Goal: Task Accomplishment & Management: Complete application form

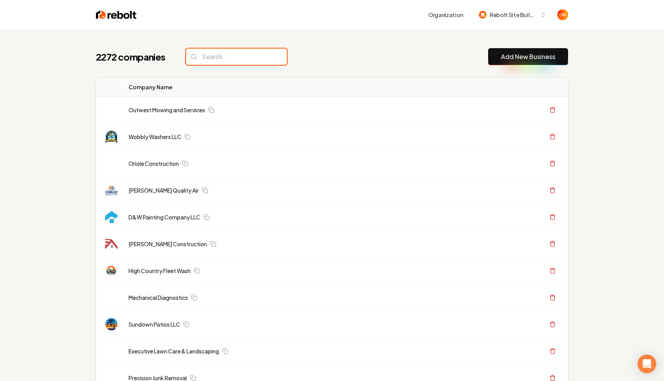
click at [203, 56] on input "search" at bounding box center [236, 57] width 101 height 16
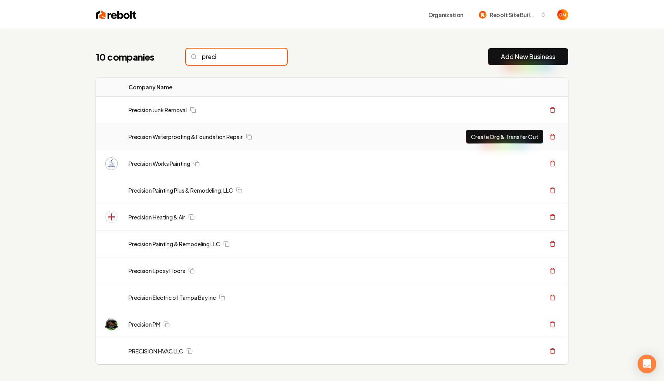
type input "preci"
click at [491, 132] on button "Create Org & Transfer Out" at bounding box center [504, 137] width 77 height 14
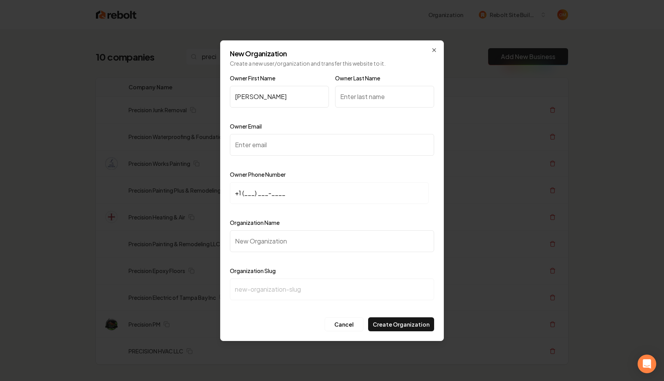
type input "[PERSON_NAME]"
click at [376, 108] on div "Owner Last Name" at bounding box center [384, 95] width 99 height 45
click at [365, 97] on input "Owner Last Name" at bounding box center [384, 97] width 99 height 22
paste input "[GEOGRAPHIC_DATA]"
type input "[GEOGRAPHIC_DATA]"
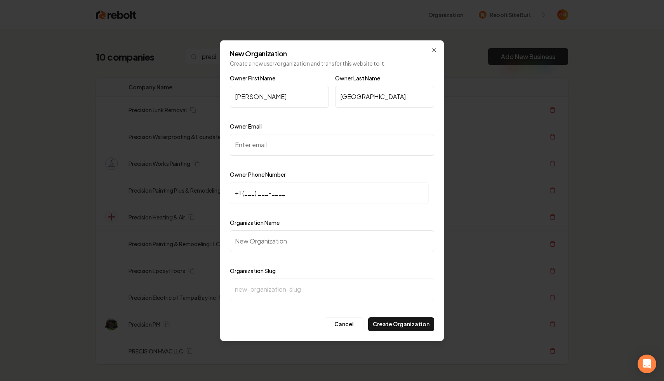
click at [264, 149] on input "Owner Email" at bounding box center [332, 145] width 204 height 22
paste input "[PERSON_NAME][EMAIL_ADDRESS][DOMAIN_NAME]"
type input "[PERSON_NAME][EMAIL_ADDRESS][DOMAIN_NAME]"
click at [247, 191] on input "+1 (___) ___-____" at bounding box center [329, 193] width 199 height 22
paste input "147) 026-6157"
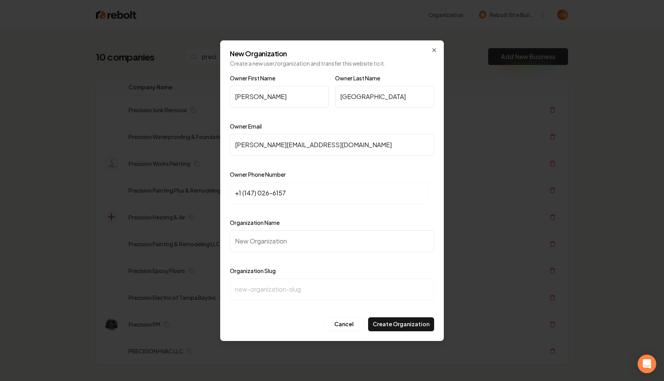
click at [288, 248] on input "Organization Name" at bounding box center [332, 241] width 204 height 22
drag, startPoint x: 291, startPoint y: 193, endPoint x: 212, endPoint y: 182, distance: 80.0
click at [212, 182] on body "Organization Rebolt Site Builder 10 companies preci Add New Business Logo Compa…" at bounding box center [332, 190] width 664 height 381
type input "[PHONE_NUMBER]"
click at [268, 254] on div "Organization Name" at bounding box center [332, 240] width 204 height 45
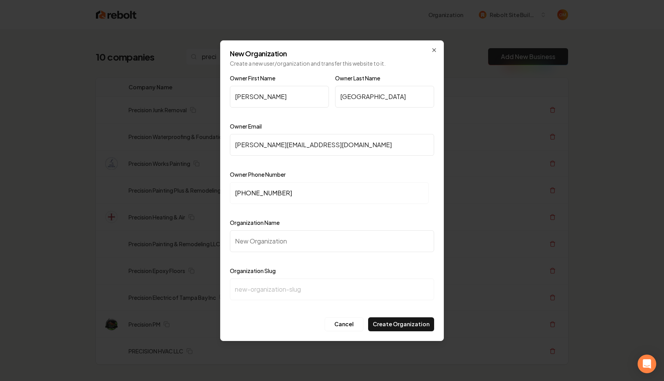
click at [262, 240] on input "Organization Name" at bounding box center [332, 241] width 204 height 22
type input "P"
type input "p"
type input "Pr"
type input "pr"
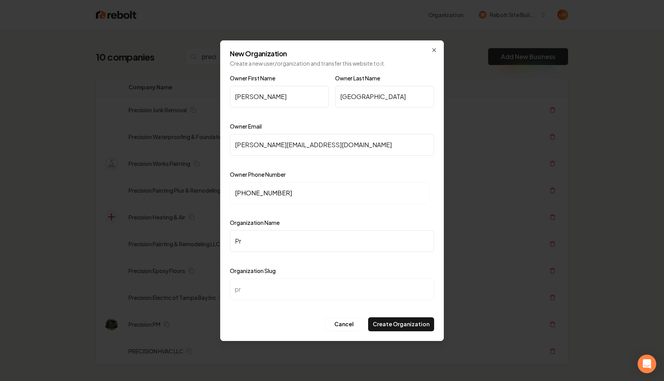
type input "Pre"
type input "pre"
type input "Prec"
type input "prec"
type input "Preci"
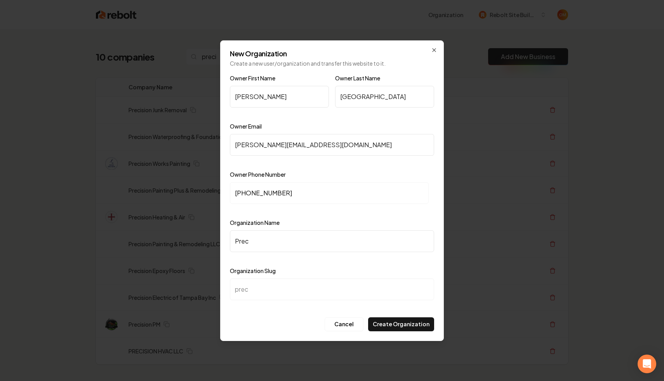
type input "preci"
type input "Precis"
type input "precis"
type input "Precisi"
type input "precisi"
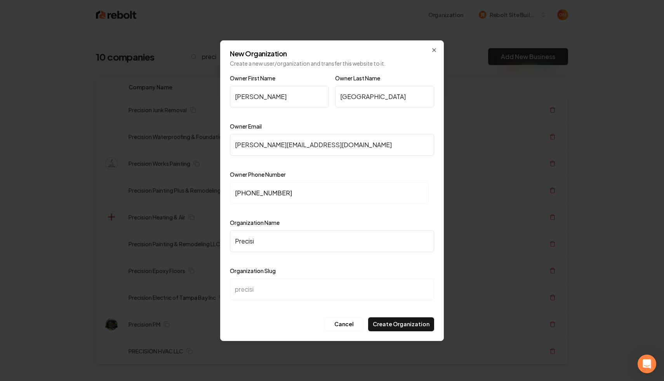
type input "Precisio"
type input "precisio"
type input "Precision"
type input "precision"
type input "Precision f"
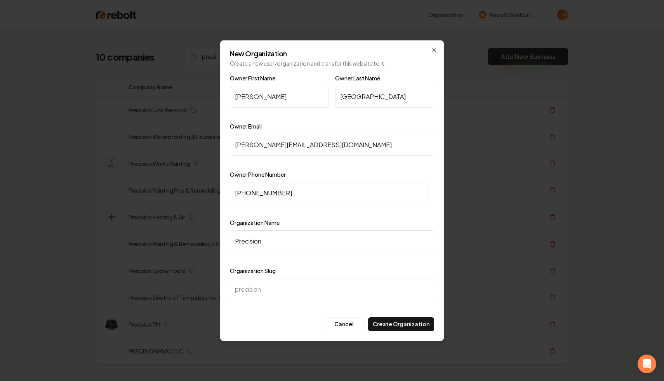
type input "precision-f"
type input "Precision fo"
type input "precision-fo"
type input "Precision f"
type input "precision-f"
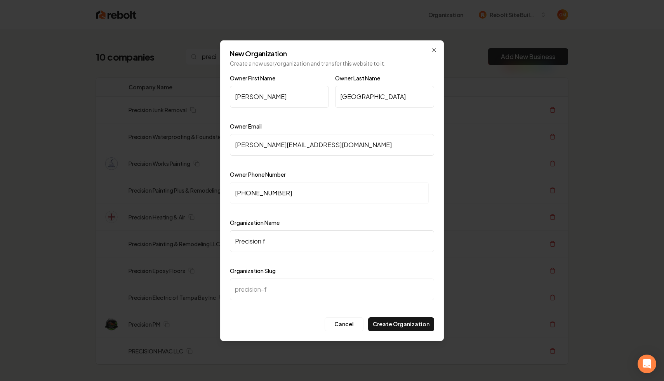
type input "Precision"
type input "precision"
type input "Precision a"
type input "precision-a"
type input "Precision"
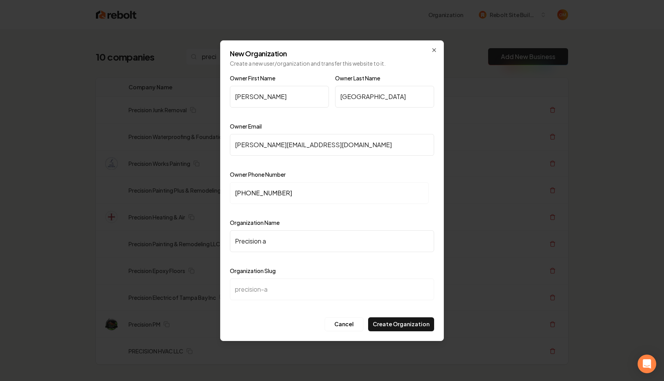
type input "precision"
type input "Precision @"
type input "precision-"
type input "Precision @q"
type input "precision-q"
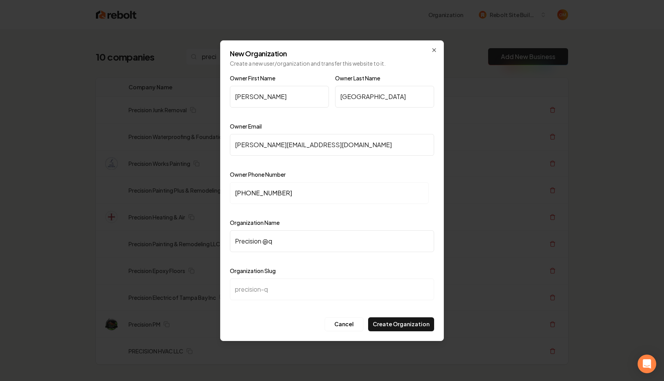
type input "Precision @"
type input "precision-"
type input "Precision"
type input "precision"
type input "Precision Q"
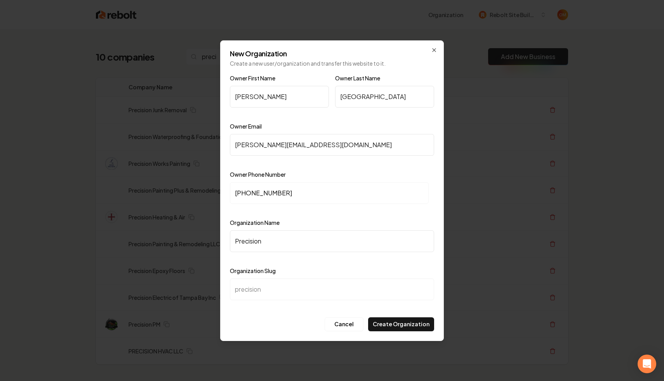
type input "precision-q"
type input "Precision"
type input "precision"
type input "Precision Q"
type input "precision-q"
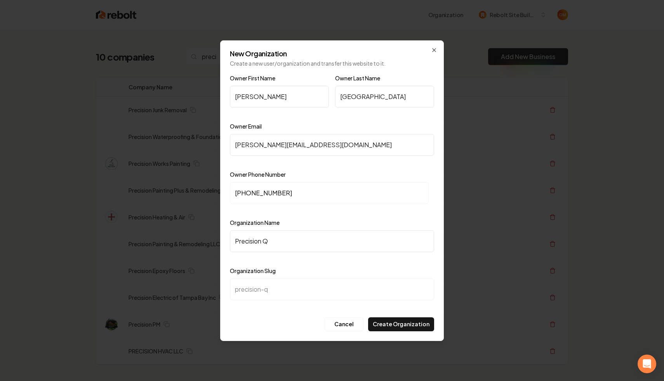
type input "Precision QW"
type input "precision-qw"
type input "Precision Q"
type input "precision-q"
type input "Precision"
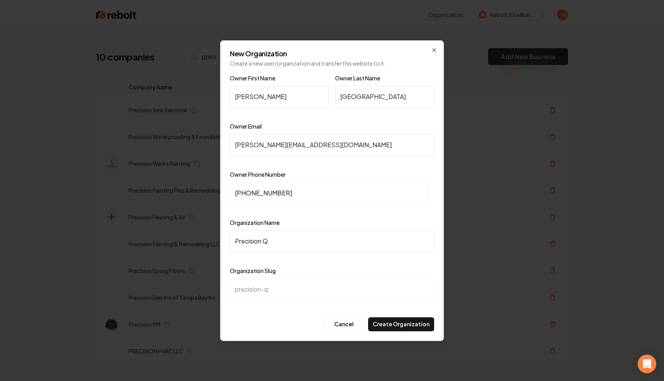
type input "precision"
type input "Precisio"
type input "precisio"
type input "Precision"
type input "precision"
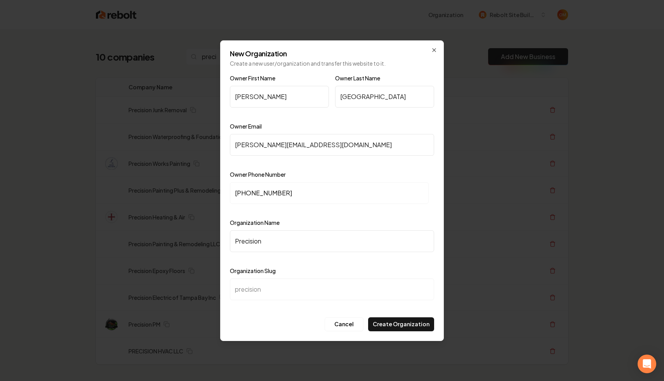
type input "Precision W"
type input "precision-w"
type input "Precision Wa"
type input "precision-wa"
type input "Precision Wat"
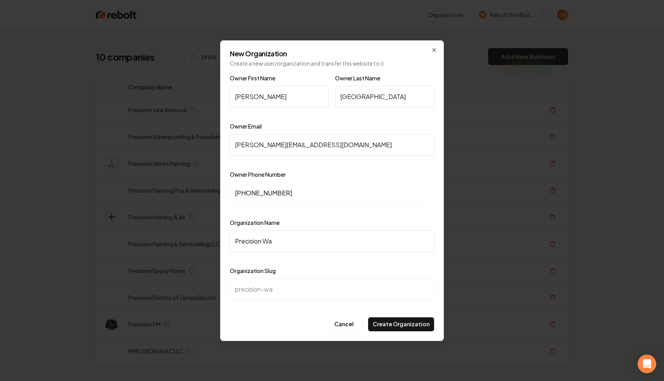
type input "precision-wat"
type input "Precision Watw"
type input "precision-watw"
type input "Precision [PERSON_NAME]"
type input "precision-[PERSON_NAME]"
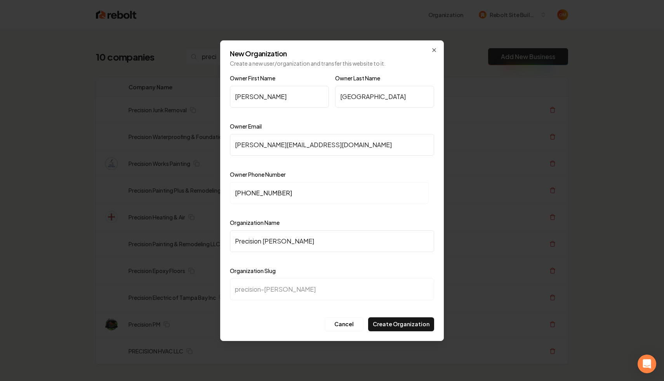
type input "Precision Watwer"
type input "precision-watwer"
type input "Precision [PERSON_NAME]"
type input "precision-[PERSON_NAME]"
type input "Precision Watw"
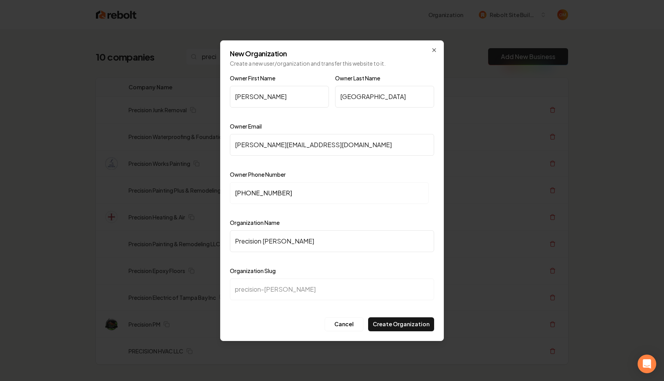
type input "precision-watw"
type input "Precision Wat"
type input "precision-wat"
type input "Precision Wate"
type input "precision-wate"
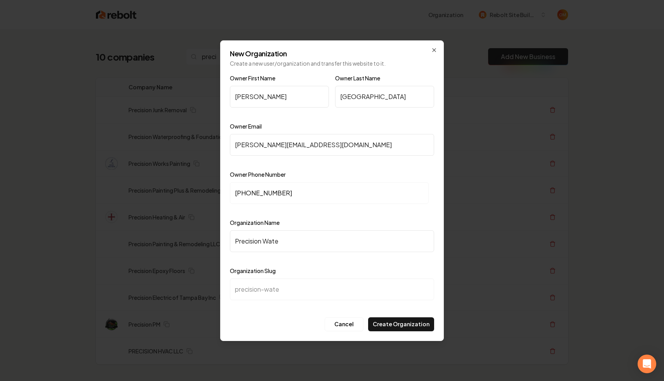
type input "Precision Water"
type input "precision-water"
type input "Precision Waterp"
type input "precision-waterp"
type input "Precision Waterpr"
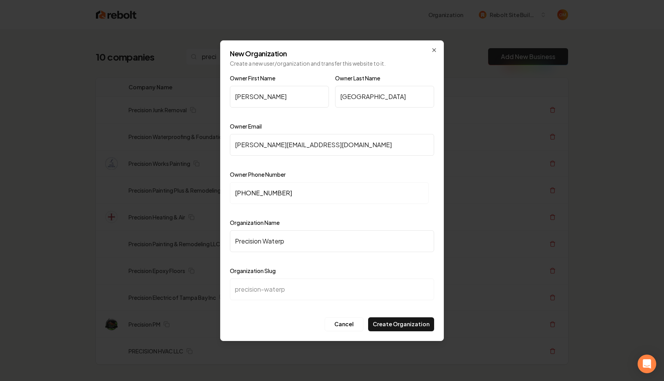
type input "precision-waterpr"
type input "Precision Waterpro"
type input "precision-waterpro"
type input "Precision Waterproo"
type input "precision-waterproo"
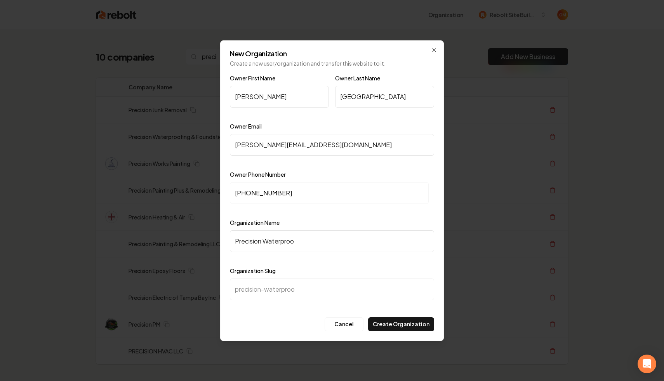
type input "Precision Waterproof"
type input "precision-waterproof"
type input "Precision Waterproofi"
type input "precision-waterproofi"
type input "Precision Waterproofin"
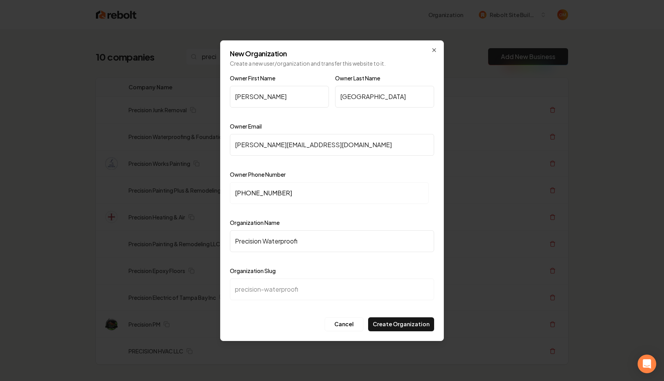
type input "precision-waterproofin"
type input "Precision Waterproofing"
type input "precision-waterproofing"
type input "Precision Waterproofing &"
type input "precision-waterproofing-"
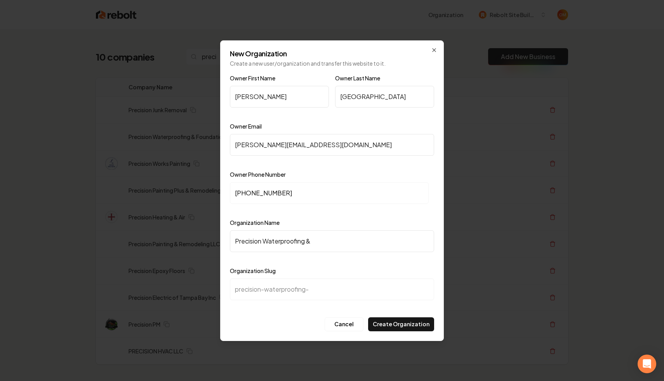
type input "Precision Waterproofing & D"
type input "precision-waterproofing-d"
type input "Precision Waterproofing & Do"
type input "precision-waterproofing-do"
type input "Precision Waterproofing & D"
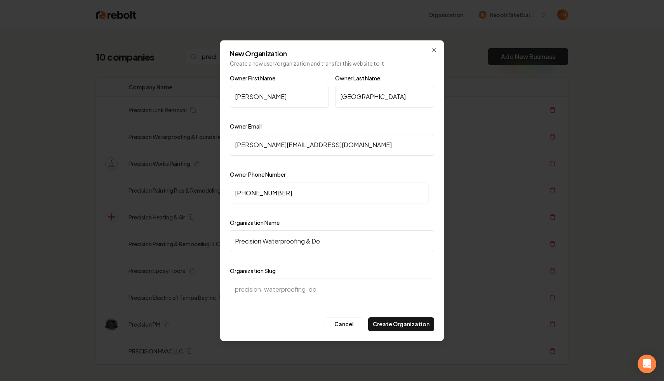
type input "precision-waterproofing-d"
type input "Precision Waterproofing &"
type input "precision-waterproofing-"
type input "Precision Waterproofing & D"
type input "precision-waterproofing-d"
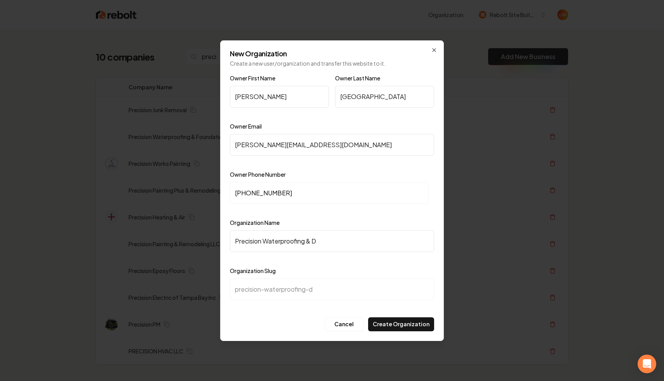
type input "Precision Waterproofing & Do"
type input "precision-waterproofing-do"
type input "Precision Waterproofing & Dou"
type input "precision-waterproofing-dou"
type input "Precision Waterproofing & Do"
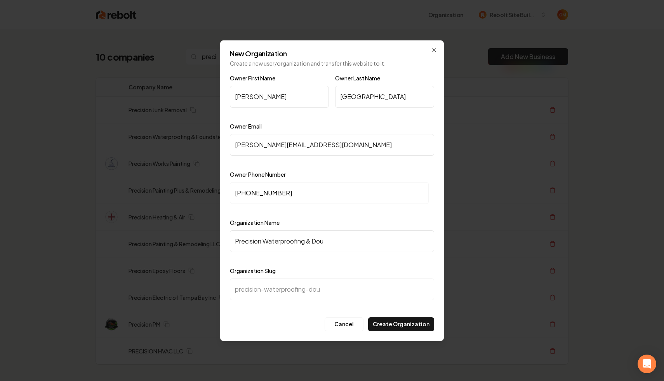
type input "precision-waterproofing-do"
type input "Precision Waterproofing & D"
type input "precision-waterproofing-d"
type input "Precision Waterproofing &"
type input "precision-waterproofing-"
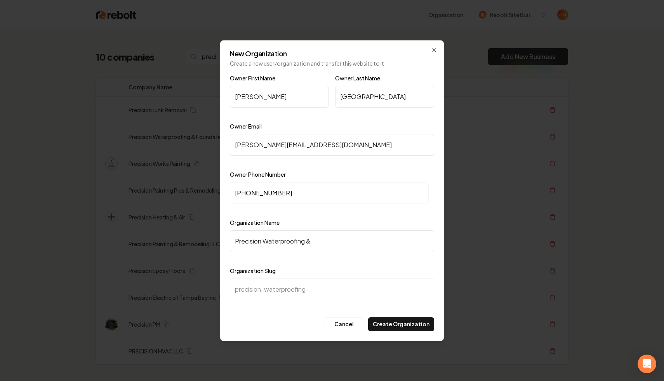
type input "Precision Waterproofing & F"
type input "precision-waterproofing-f"
type input "Precision Waterproofing & Fo"
type input "precision-waterproofing-fo"
type input "Precision Waterproofing & Fou"
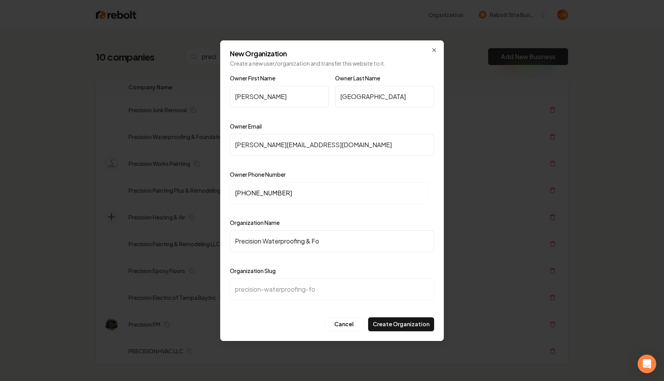
type input "precision-waterproofing-fou"
type input "Precision Waterproofing & Foun"
type input "precision-waterproofing-foun"
type input "Precision Waterproofing & Found"
type input "precision-waterproofing-found"
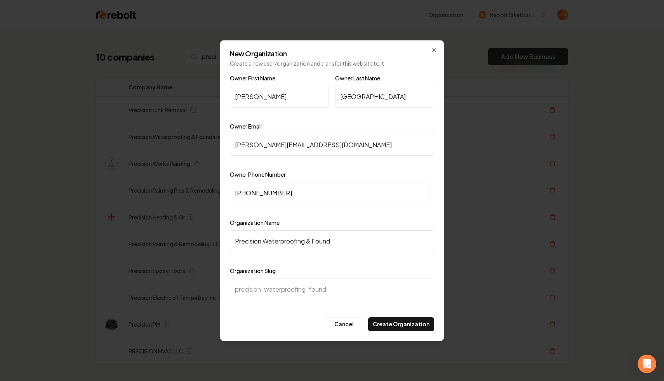
type input "Precision Waterproofing & Founda"
type input "precision-waterproofing-founda"
type input "Precision Waterproofing & Foundat"
type input "precision-waterproofing-foundat"
type input "Precision Waterproofing & Foundati"
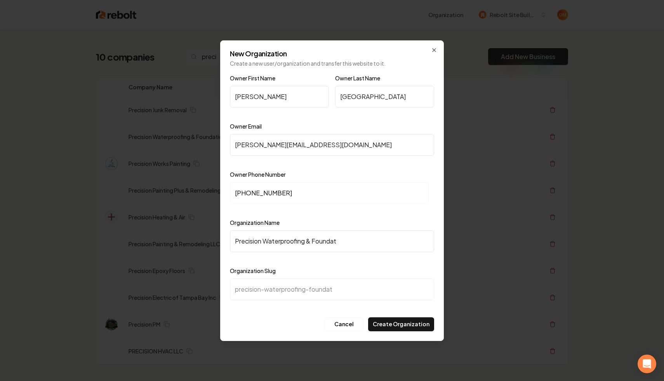
type input "precision-waterproofing-foundati"
type input "Precision Waterproofing & Foundatio"
type input "precision-waterproofing-foundatio"
type input "Precision Waterproofing & Foundation"
type input "precision-waterproofing-foundation"
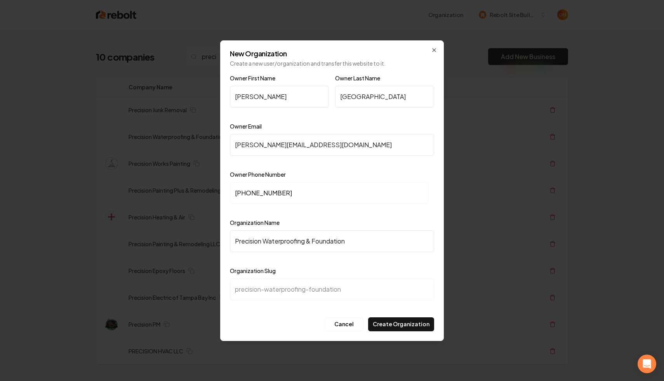
type input "Precision Waterproofing & Foundation R"
type input "precision-waterproofing-foundation-r"
type input "Precision Waterproofing & Foundation Re"
type input "precision-waterproofing-foundation-re"
type input "Precision Waterproofing & Foundation Rep"
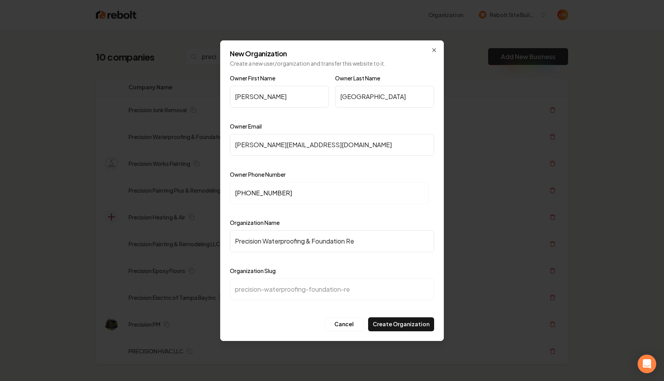
type input "precision-waterproofing-foundation-rep"
type input "Precision Waterproofing & Foundation Repa"
type input "precision-waterproofing-foundation-repa"
type input "Precision Waterproofing & Foundation Repai"
type input "precision-waterproofing-foundation-repai"
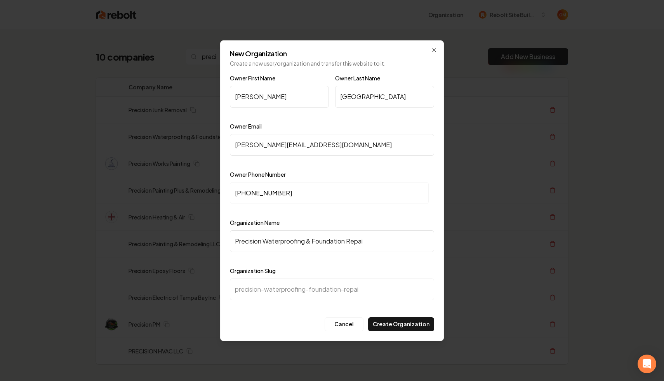
type input "Precision Waterproofing & Foundation Repair"
type input "precision-waterproofing-foundation-repair"
type input "Precision Waterproofing & Foundation Repair"
click at [395, 325] on button "Create Organization" at bounding box center [401, 324] width 66 height 14
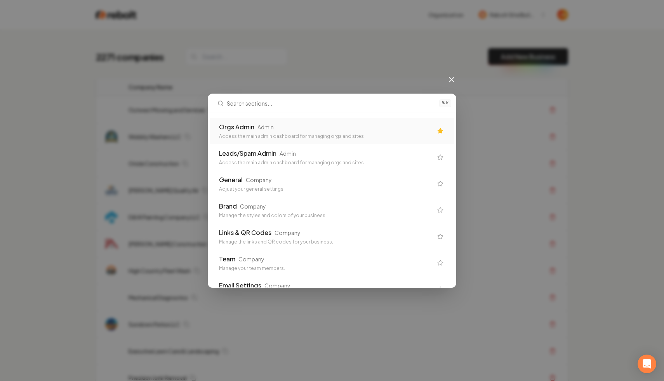
click at [246, 130] on div "Orgs Admin" at bounding box center [236, 126] width 35 height 9
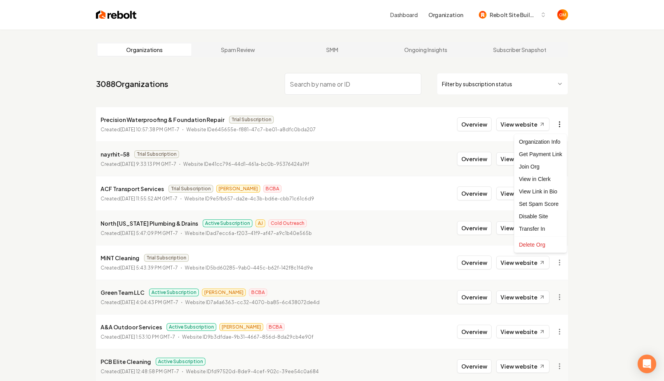
click at [560, 127] on html "Dashboard Organization Rebolt Site Builder Organizations Spam Review SMM Ongoin…" at bounding box center [332, 190] width 664 height 381
click at [543, 155] on div "Get Payment Link" at bounding box center [540, 154] width 49 height 12
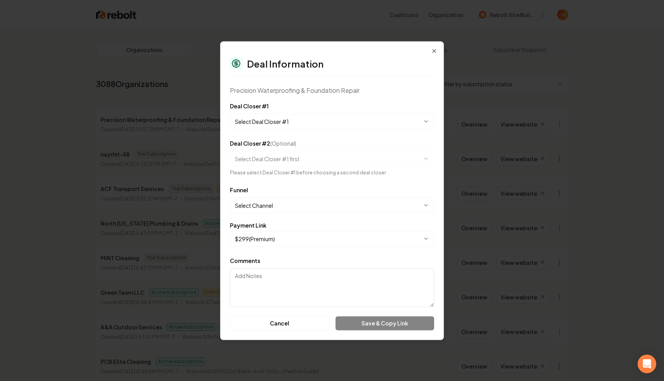
click at [302, 119] on body "Dashboard Organization Rebolt Site Builder Organizations Spam Review SMM Ongoin…" at bounding box center [332, 190] width 664 height 381
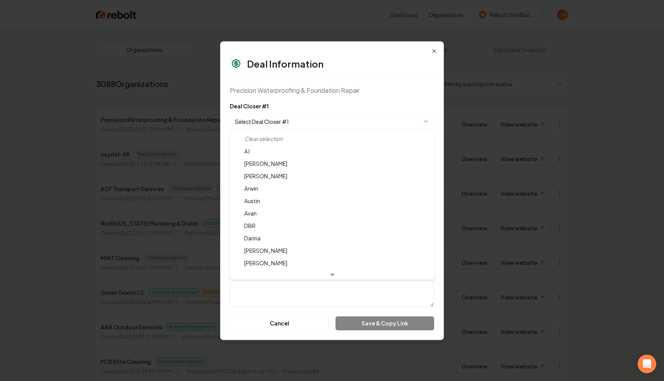
scroll to position [26, 0]
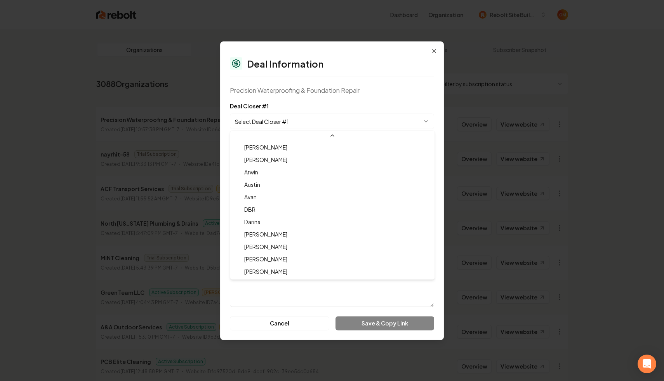
select select "**********"
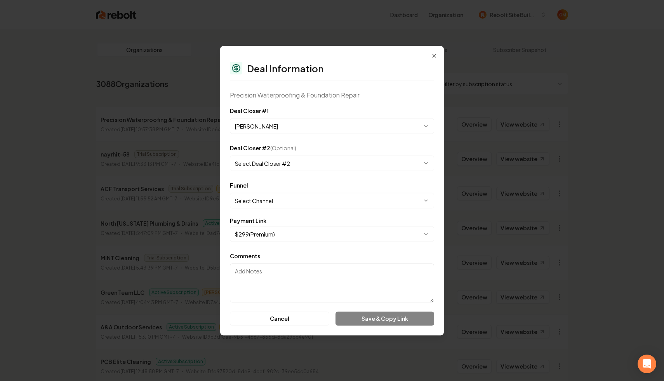
click at [288, 166] on body "Dashboard Organization Rebolt Site Builder Organizations Spam Review SMM Ongoin…" at bounding box center [332, 190] width 664 height 381
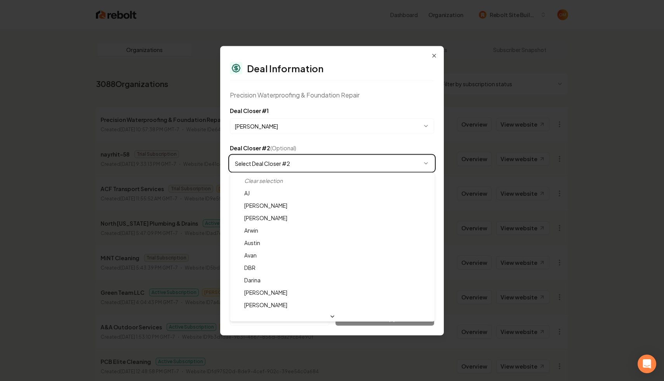
click at [326, 91] on body "Dashboard Organization Rebolt Site Builder Organizations Spam Review SMM Ongoin…" at bounding box center [332, 190] width 664 height 381
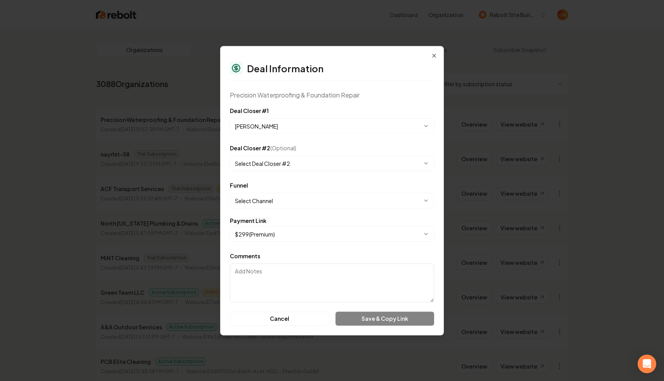
click at [326, 96] on div "Precision Waterproofing & Foundation Repair" at bounding box center [332, 94] width 204 height 9
click at [264, 196] on body "Dashboard Organization Rebolt Site Builder Organizations Spam Review SMM Ongoin…" at bounding box center [332, 190] width 664 height 381
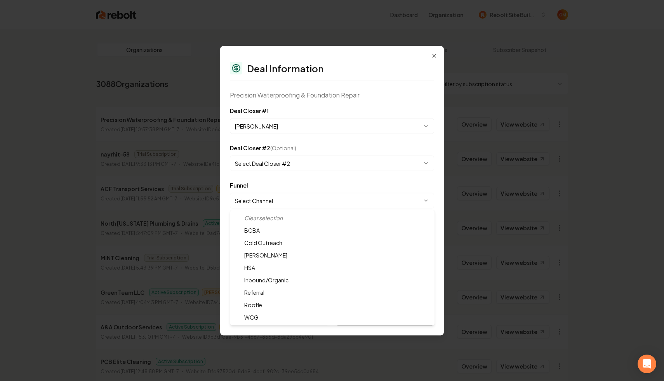
select select "**********"
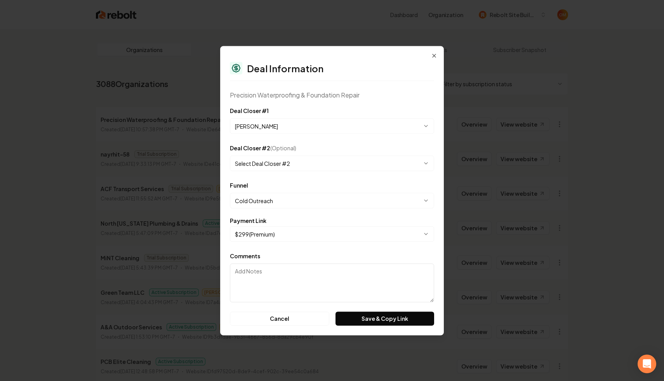
click at [391, 63] on div "Deal Information" at bounding box center [332, 68] width 204 height 12
click at [359, 316] on button "Save & Copy Link" at bounding box center [384, 318] width 99 height 14
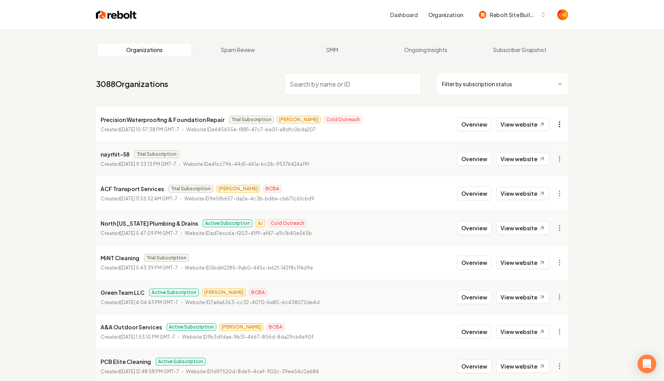
click at [557, 125] on html "Dashboard Organization Rebolt Site Builder Organizations Spam Review SMM Ongoin…" at bounding box center [332, 190] width 664 height 381
click at [537, 154] on div "Get Payment Link" at bounding box center [540, 154] width 49 height 12
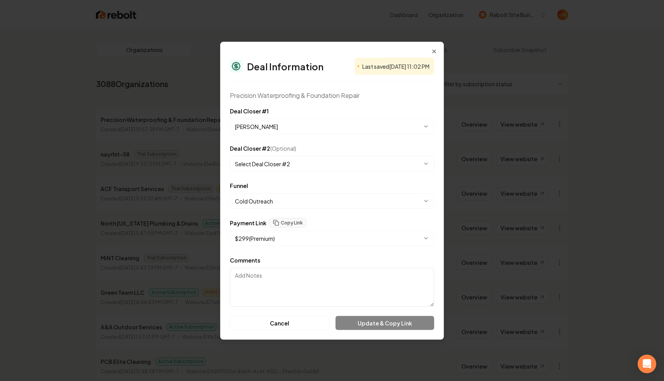
click at [262, 244] on body "Dashboard Organization Rebolt Site Builder Organizations Spam Review SMM Ongoin…" at bounding box center [332, 190] width 664 height 381
click at [378, 323] on button "Update & Copy Link" at bounding box center [384, 323] width 99 height 14
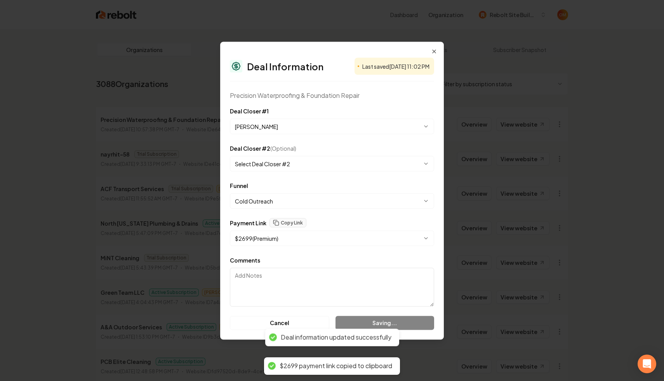
select select "**********"
click at [432, 48] on icon "button" at bounding box center [434, 51] width 6 height 6
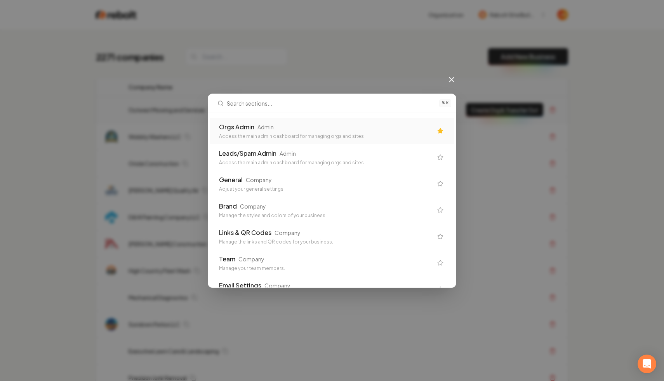
click at [295, 136] on div "Access the main admin dashboard for managing orgs and sites" at bounding box center [326, 136] width 214 height 6
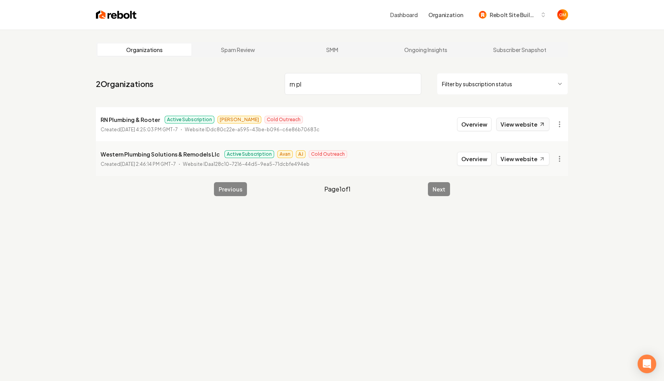
type input "rn pl"
click at [524, 125] on link "View website" at bounding box center [522, 124] width 53 height 13
